Goal: Navigation & Orientation: Find specific page/section

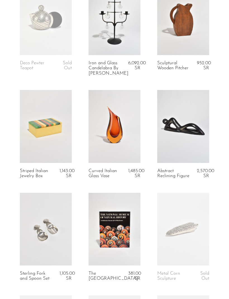
scroll to position [232, 0]
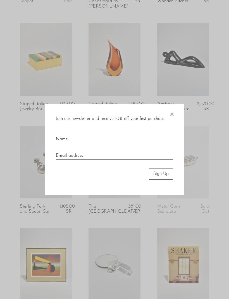
click at [217, 91] on div at bounding box center [114, 149] width 229 height 299
click at [173, 122] on span "×" at bounding box center [172, 113] width 6 height 18
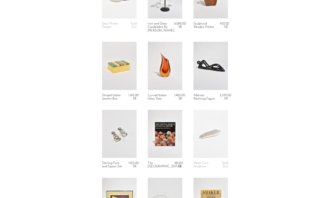
scroll to position [0, 0]
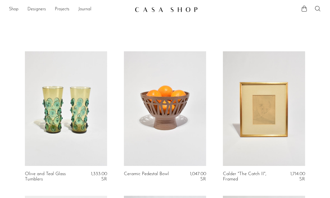
click at [13, 10] on link "Shop" at bounding box center [14, 9] width 10 height 7
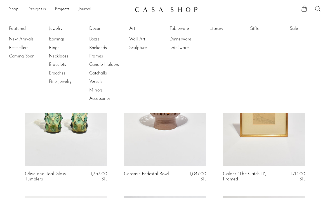
click at [53, 51] on link "Rings" at bounding box center [70, 48] width 42 height 6
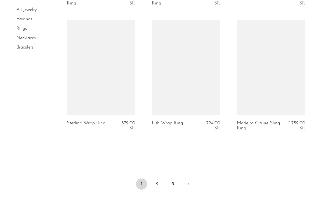
scroll to position [1420, 0]
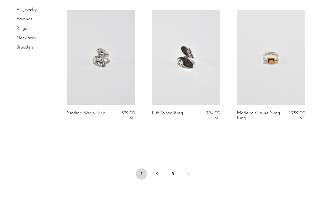
click at [154, 169] on link "2" at bounding box center [156, 174] width 11 height 11
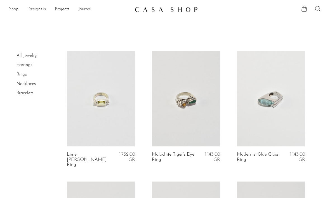
click at [20, 63] on link "Earrings" at bounding box center [24, 65] width 16 height 4
click at [193, 2] on section "Shop Featured New Arrivals Bestsellers Coming Soon Jewelry Jewelry All Earrings…" at bounding box center [165, 7] width 330 height 15
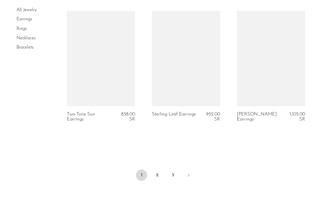
scroll to position [1419, 0]
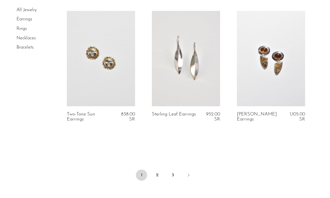
click at [20, 37] on link "Necklaces" at bounding box center [25, 38] width 19 height 4
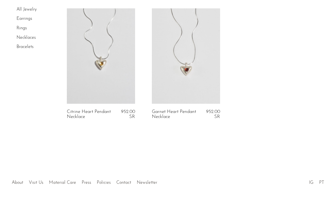
scroll to position [1449, 0]
click at [24, 46] on link "Bracelets" at bounding box center [24, 47] width 17 height 4
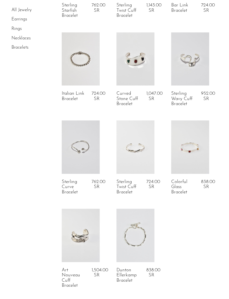
scroll to position [180, 0]
